Goal: Check status: Check status

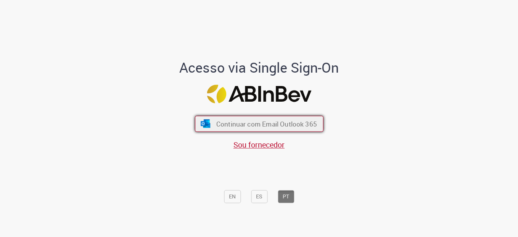
click at [221, 121] on span "Continuar com Email Outlook 365" at bounding box center [266, 123] width 101 height 9
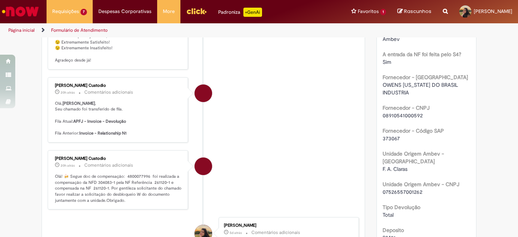
scroll to position [267, 0]
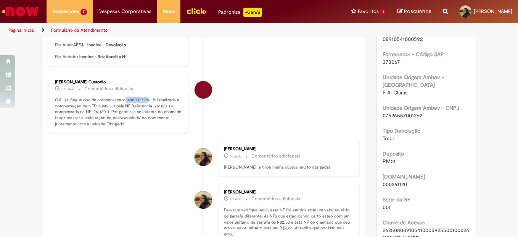
drag, startPoint x: 124, startPoint y: 118, endPoint x: 146, endPoint y: 118, distance: 22.1
click at [146, 118] on p "Olá! 🍻 Segue doc de compensação: 4800077996 foi realizada a compensação da NFD …" at bounding box center [118, 112] width 127 height 30
drag, startPoint x: 147, startPoint y: 118, endPoint x: 132, endPoint y: 118, distance: 14.5
click at [132, 118] on p "Olá! 🍻 Segue doc de compensação: 4800077996 foi realizada a compensação da NFD …" at bounding box center [118, 112] width 127 height 30
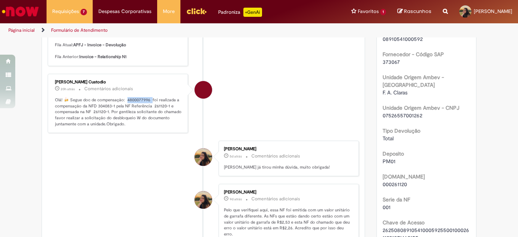
drag, startPoint x: 132, startPoint y: 118, endPoint x: 124, endPoint y: 117, distance: 7.6
click at [124, 117] on p "Olá! 🍻 Segue doc de compensação: 4800077996 foi realizada a compensação da NFD …" at bounding box center [118, 112] width 127 height 30
drag, startPoint x: 124, startPoint y: 118, endPoint x: 147, endPoint y: 118, distance: 22.5
click at [147, 118] on p "Olá! 🍻 Segue doc de compensação: 4800077996 foi realizada a compensação da NFD …" at bounding box center [118, 112] width 127 height 30
copy p "800077996"
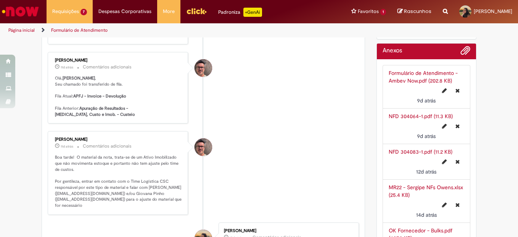
scroll to position [992, 0]
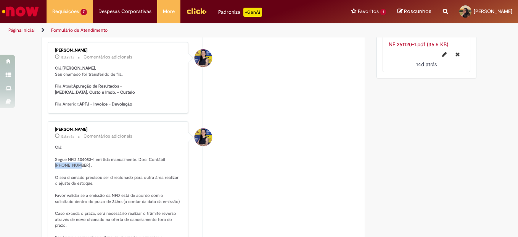
drag, startPoint x: 74, startPoint y: 170, endPoint x: 50, endPoint y: 170, distance: 23.7
click at [50, 170] on div "[PERSON_NAME] 12d atrás 12 dias atrás Comentários adicionais Olá! Segue NFD 304…" at bounding box center [118, 189] width 136 height 133
copy p "1700002499"
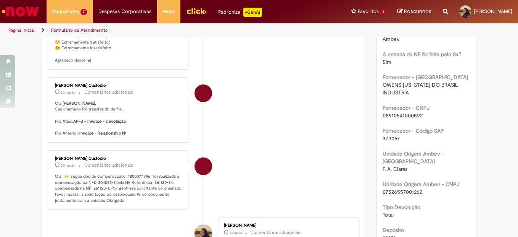
scroll to position [76, 0]
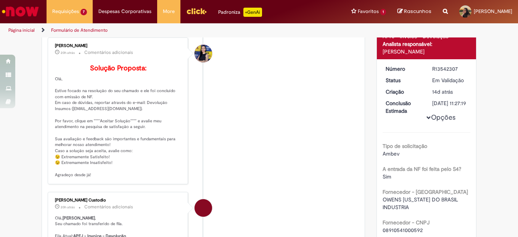
click at [228, 154] on li "[PERSON_NAME] 20h atrás 20 horas atrás Comentários adicionais Solução Proposta:…" at bounding box center [203, 110] width 311 height 147
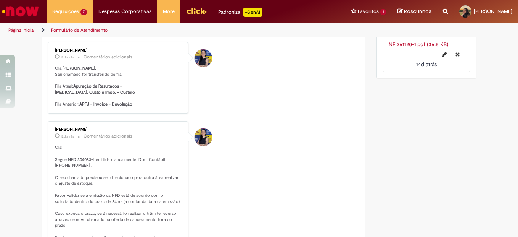
scroll to position [1069, 0]
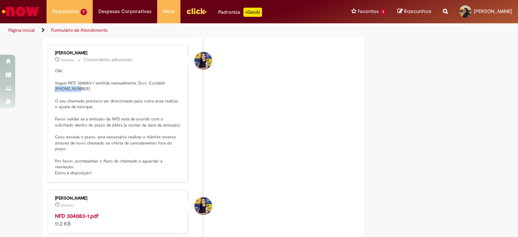
drag, startPoint x: 51, startPoint y: 94, endPoint x: 74, endPoint y: 95, distance: 22.9
click at [74, 95] on div "[PERSON_NAME] 12d atrás 12 dias atrás Comentários adicionais Olá! Segue NFD 304…" at bounding box center [118, 113] width 136 height 133
copy p "1700002499"
click at [239, 142] on li "[PERSON_NAME] 12d atrás 12 dias atrás Comentários adicionais Olá! Segue NFD 304…" at bounding box center [203, 113] width 311 height 137
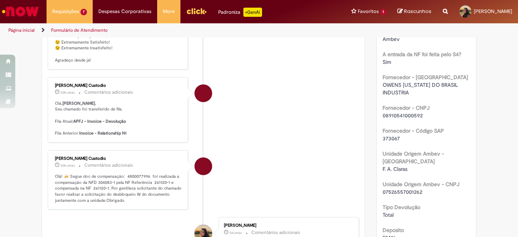
scroll to position [267, 0]
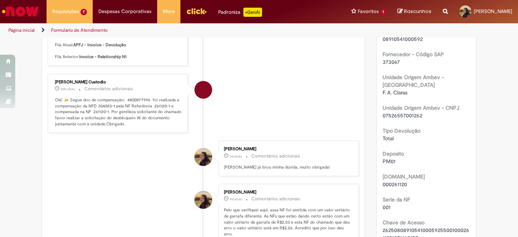
click at [96, 176] on li "[PERSON_NAME] 5d atrás 5 dias atrás Comentários adicionais [PERSON_NAME] já tir…" at bounding box center [203, 157] width 311 height 35
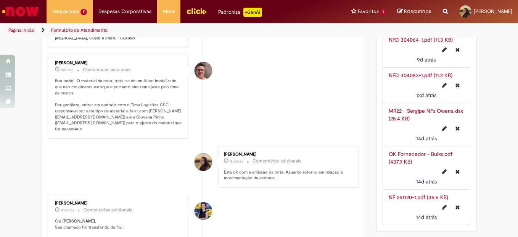
scroll to position [1069, 0]
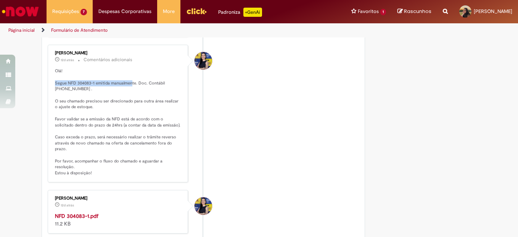
drag, startPoint x: 52, startPoint y: 87, endPoint x: 130, endPoint y: 89, distance: 77.9
click at [130, 89] on p "Olá! Segue NFD 304083-1 emitida manualmente. Doc. Contábil [PHONE_NUMBER] . O s…" at bounding box center [118, 122] width 127 height 108
drag, startPoint x: 130, startPoint y: 89, endPoint x: 155, endPoint y: 90, distance: 24.8
click at [155, 90] on p "Olá! Segue NFD 304083-1 emitida manualmente. Doc. Contábil [PHONE_NUMBER] . O s…" at bounding box center [118, 122] width 127 height 108
drag, startPoint x: 52, startPoint y: 95, endPoint x: 73, endPoint y: 95, distance: 20.2
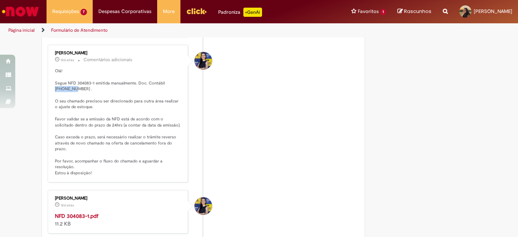
click at [73, 95] on p "Olá! Segue NFD 304083-1 emitida manualmente. Doc. Contábil [PHONE_NUMBER] . O s…" at bounding box center [118, 122] width 127 height 108
drag, startPoint x: 73, startPoint y: 95, endPoint x: 79, endPoint y: 106, distance: 13.0
click at [79, 105] on p "Olá! Segue NFD 304083-1 emitida manualmente. Doc. Contábil [PHONE_NUMBER] . O s…" at bounding box center [118, 122] width 127 height 108
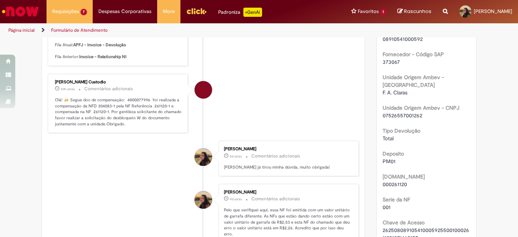
scroll to position [229, 0]
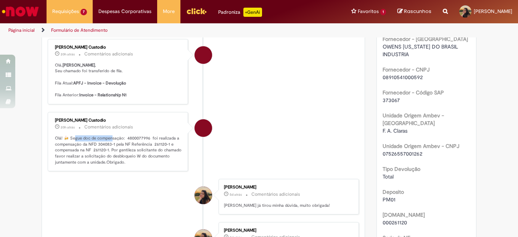
drag, startPoint x: 72, startPoint y: 156, endPoint x: 113, endPoint y: 157, distance: 41.6
click at [113, 157] on p "Olá! 🍻 Segue doc de compensação: 4800077996 foi realizada a compensação da NFD …" at bounding box center [118, 150] width 127 height 30
drag, startPoint x: 113, startPoint y: 157, endPoint x: 146, endPoint y: 155, distance: 32.9
click at [143, 155] on p "Olá! 🍻 Segue doc de compensação: 4800077996 foi realizada a compensação da NFD …" at bounding box center [118, 150] width 127 height 30
drag, startPoint x: 54, startPoint y: 161, endPoint x: 102, endPoint y: 161, distance: 47.7
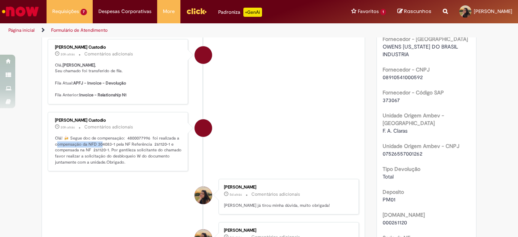
click at [102, 161] on p "Olá! 🍻 Segue doc de compensação: 4800077996 foi realizada a compensação da NFD …" at bounding box center [118, 150] width 127 height 30
drag, startPoint x: 102, startPoint y: 161, endPoint x: 156, endPoint y: 173, distance: 55.6
click at [156, 165] on p "Olá! 🍻 Segue doc de compensação: 4800077996 foi realizada a compensação da NFD …" at bounding box center [118, 150] width 127 height 30
drag, startPoint x: 64, startPoint y: 179, endPoint x: 108, endPoint y: 181, distance: 44.7
click at [108, 165] on p "Olá! 🍻 Segue doc de compensação: 4800077996 foi realizada a compensação da NFD …" at bounding box center [118, 150] width 127 height 30
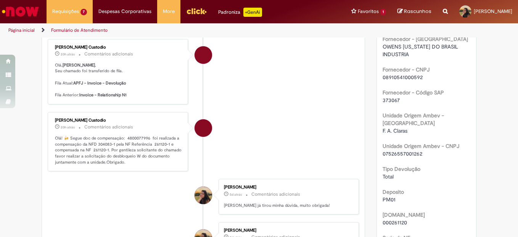
click at [256, 166] on li "[PERSON_NAME] Custodio 20h atrás 20 horas atrás Comentários adicionais Olá! 🍻 S…" at bounding box center [203, 142] width 311 height 60
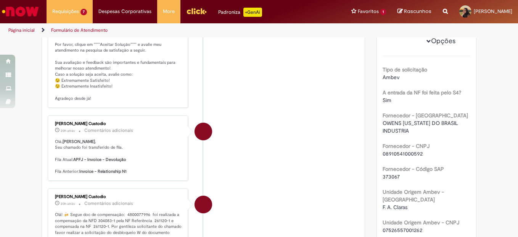
scroll to position [0, 0]
